Goal: Find specific page/section: Find specific page/section

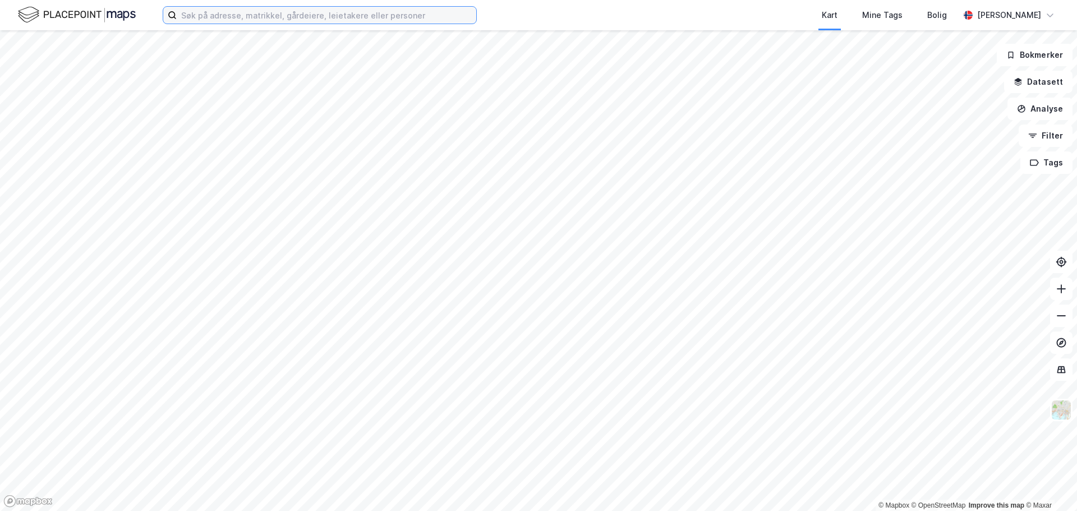
click at [291, 17] on input at bounding box center [326, 15] width 299 height 17
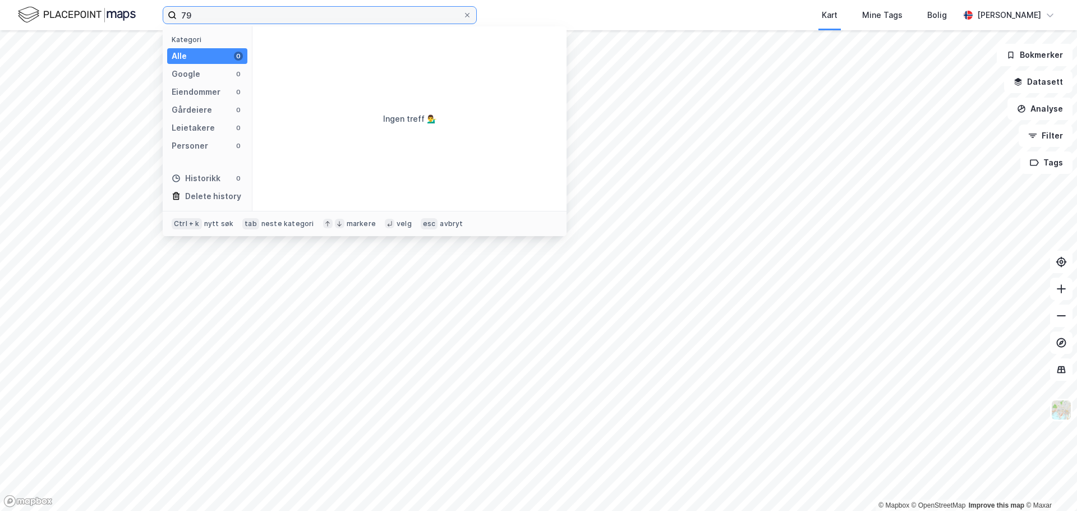
type input "7"
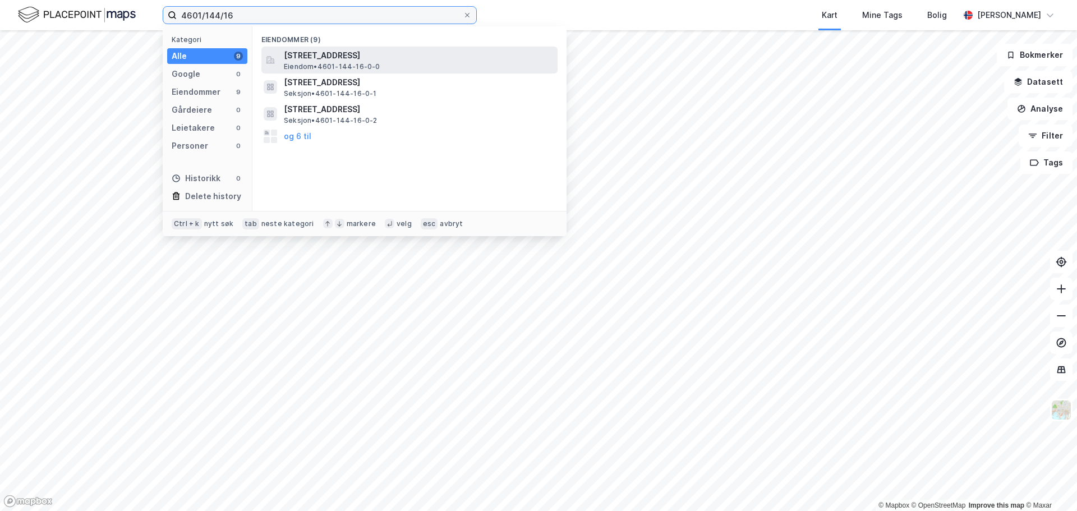
type input "4601/144/16"
click at [339, 52] on span "[STREET_ADDRESS]" at bounding box center [418, 55] width 269 height 13
